Goal: Information Seeking & Learning: Check status

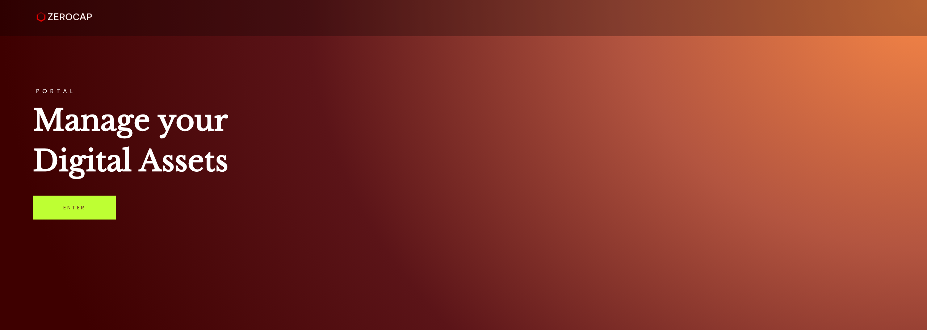
click at [88, 206] on link "Enter" at bounding box center [74, 208] width 83 height 24
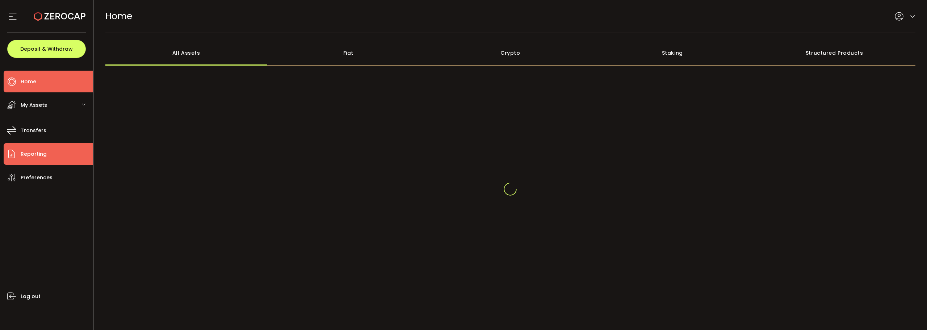
click at [43, 145] on li "Reporting" at bounding box center [48, 154] width 89 height 22
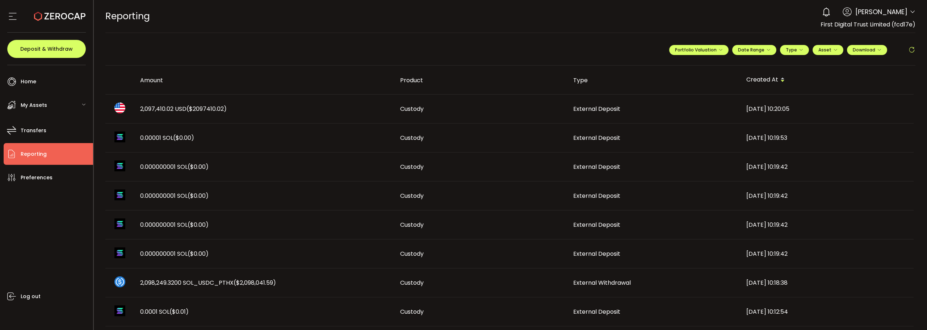
click at [211, 105] on span "($2097410.02)" at bounding box center [206, 109] width 40 height 8
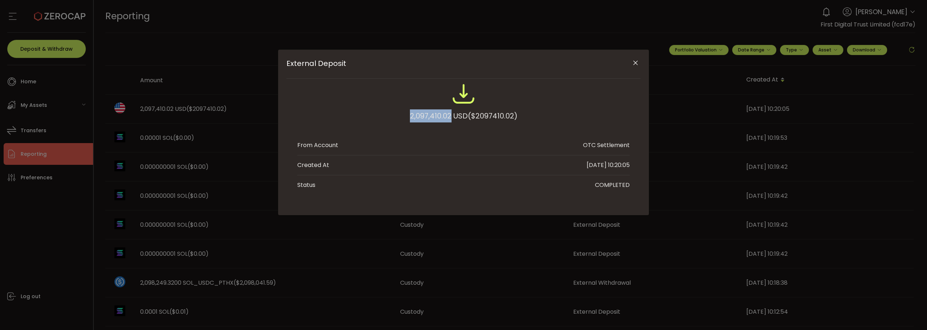
drag, startPoint x: 405, startPoint y: 113, endPoint x: 450, endPoint y: 113, distance: 44.9
click at [450, 113] on div "2,097,410.02 USD ($2097410.02)" at bounding box center [463, 105] width 332 height 47
copy div "2,097,410.02"
